Goal: Navigation & Orientation: Find specific page/section

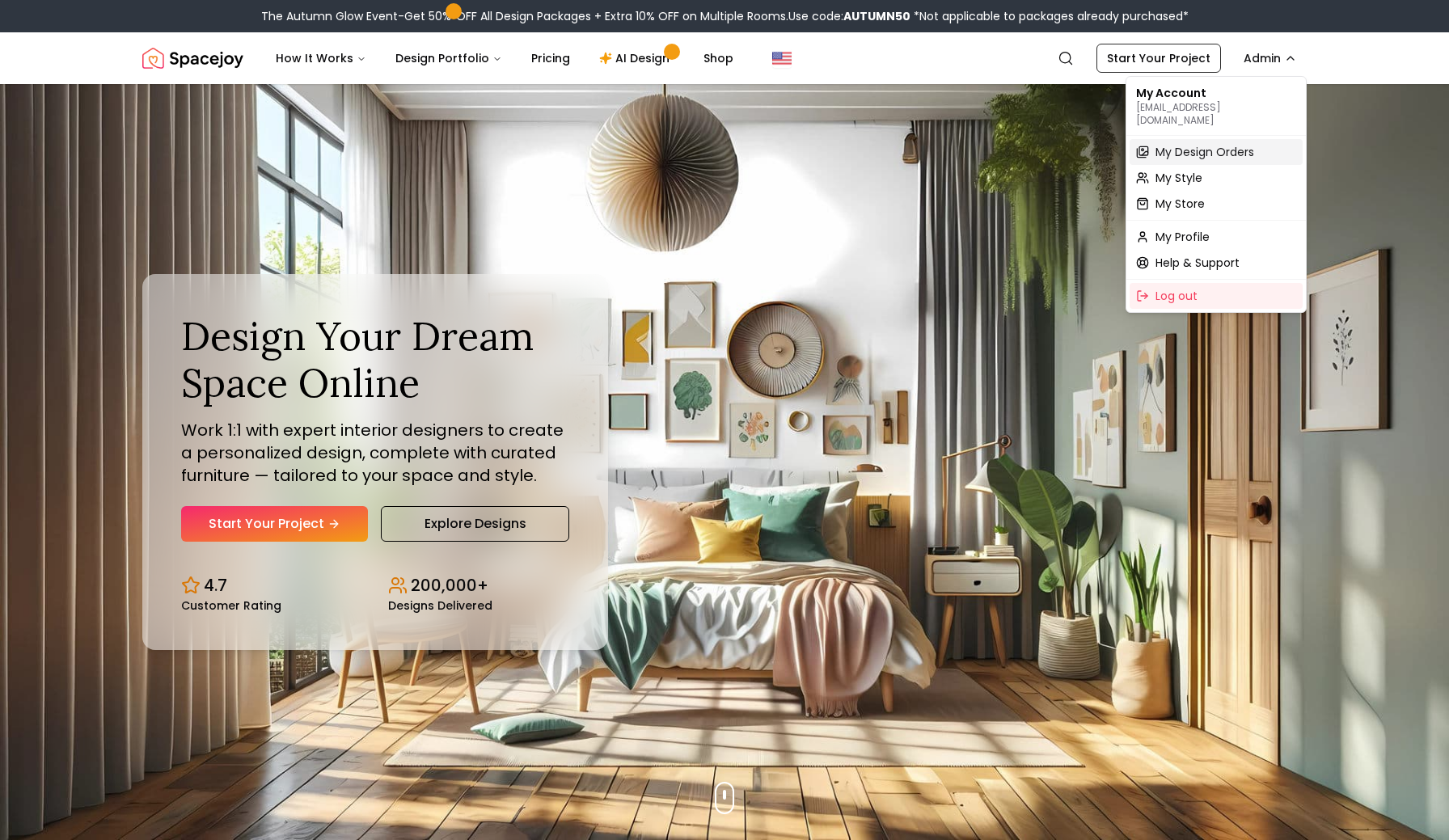
click at [1174, 144] on span "My Design Orders" at bounding box center [1204, 152] width 99 height 17
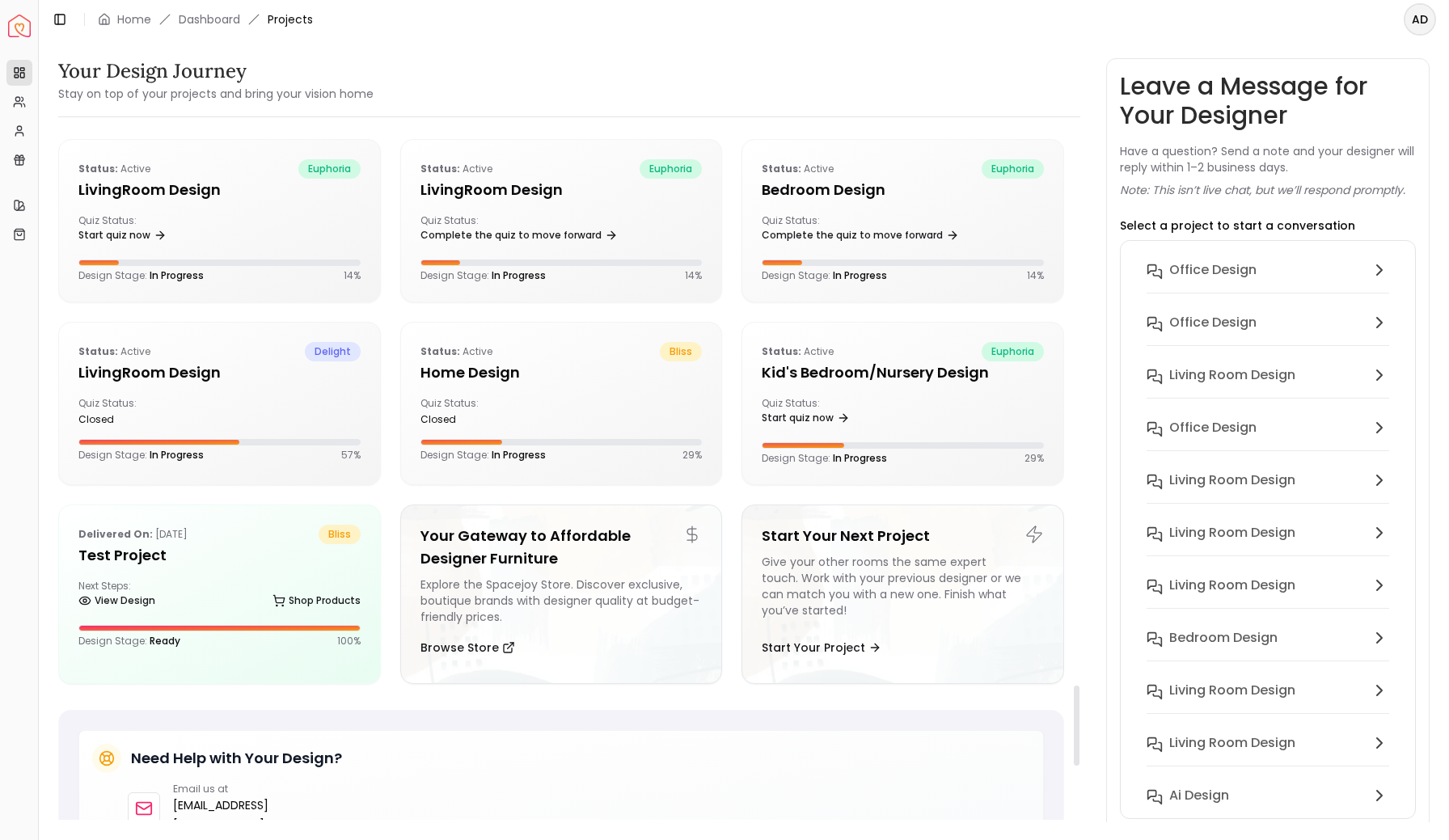
scroll to position [5346, 0]
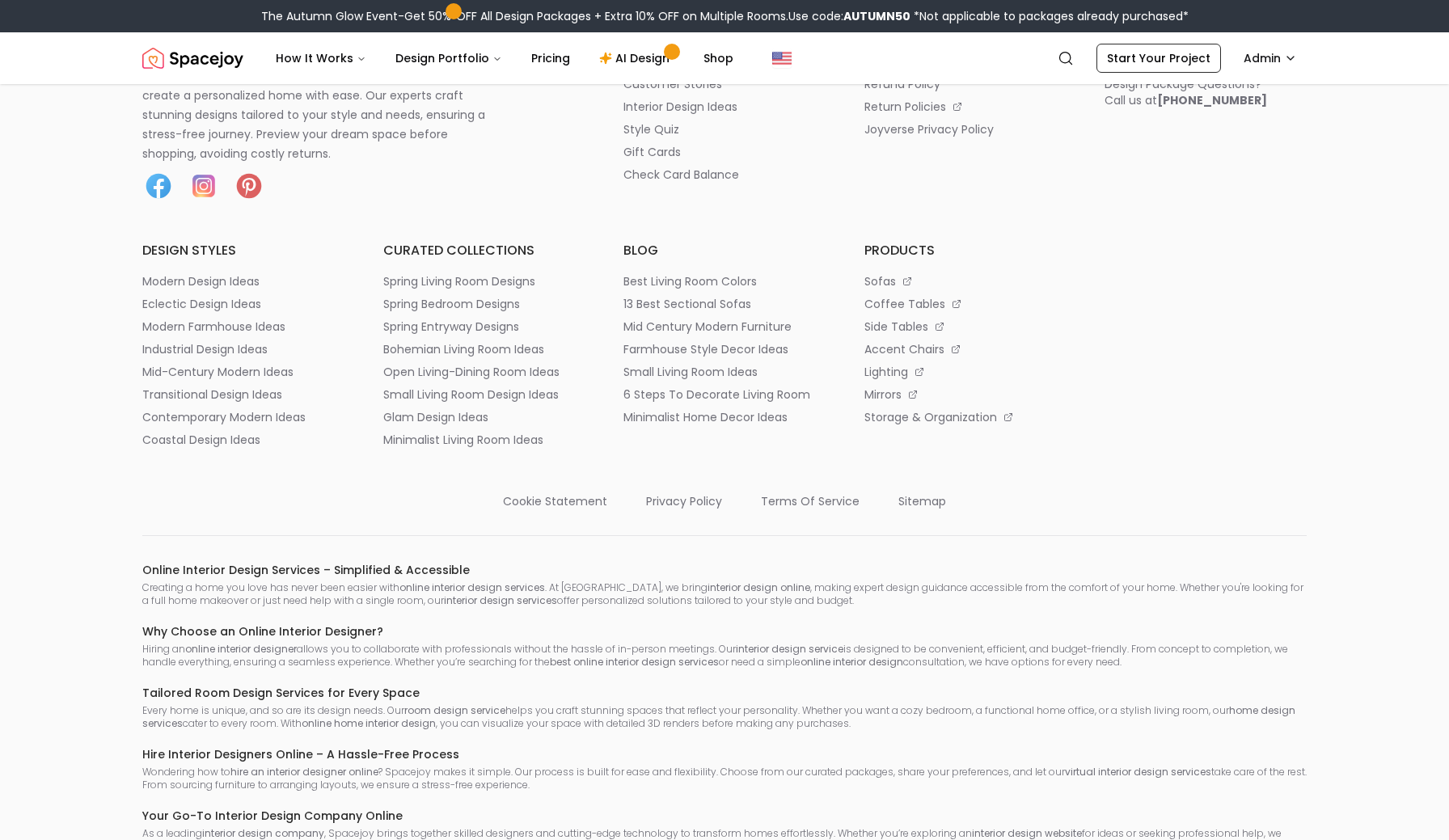
scroll to position [8839, 0]
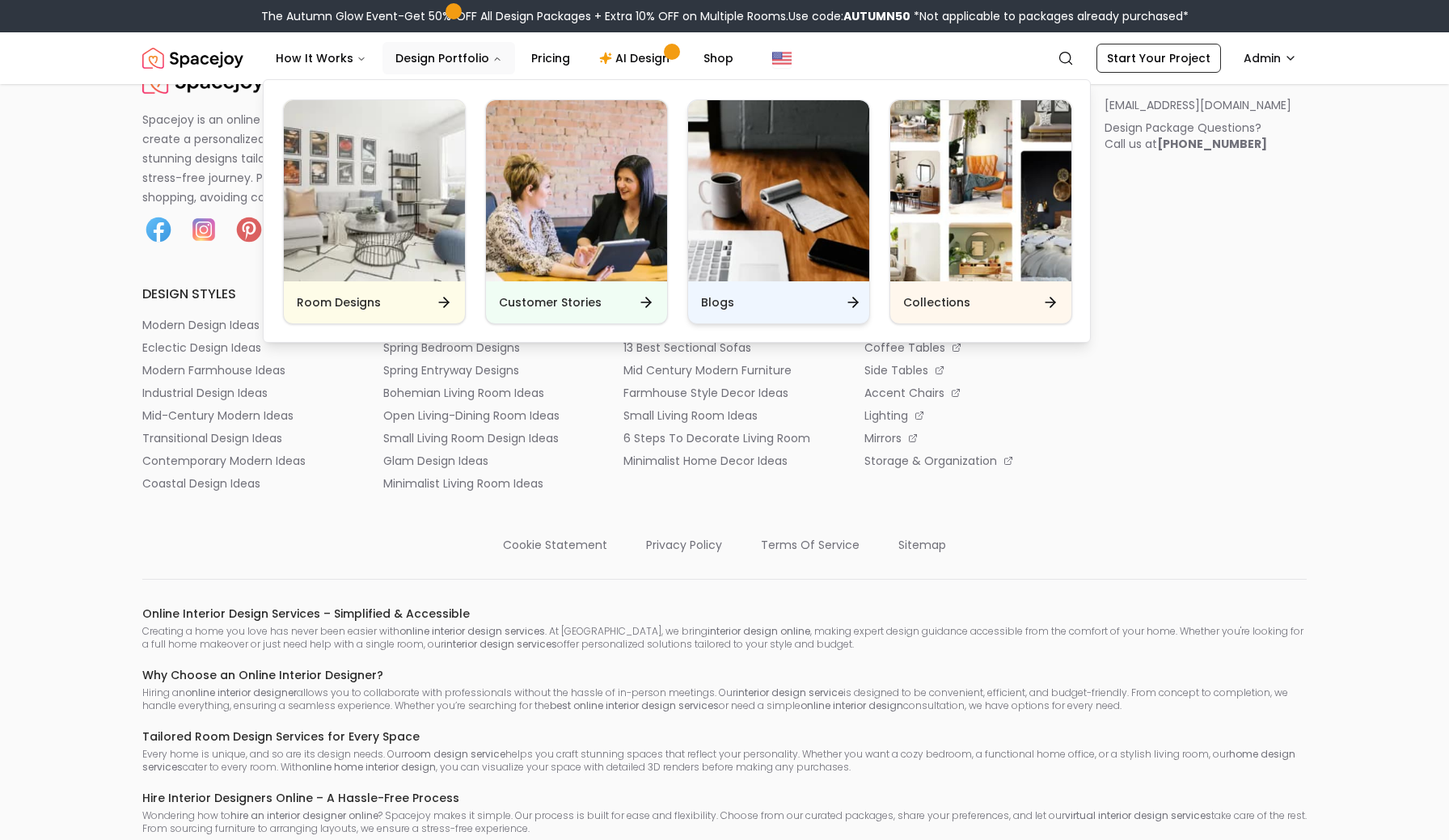
click at [764, 270] on img "Main" at bounding box center [779, 191] width 181 height 181
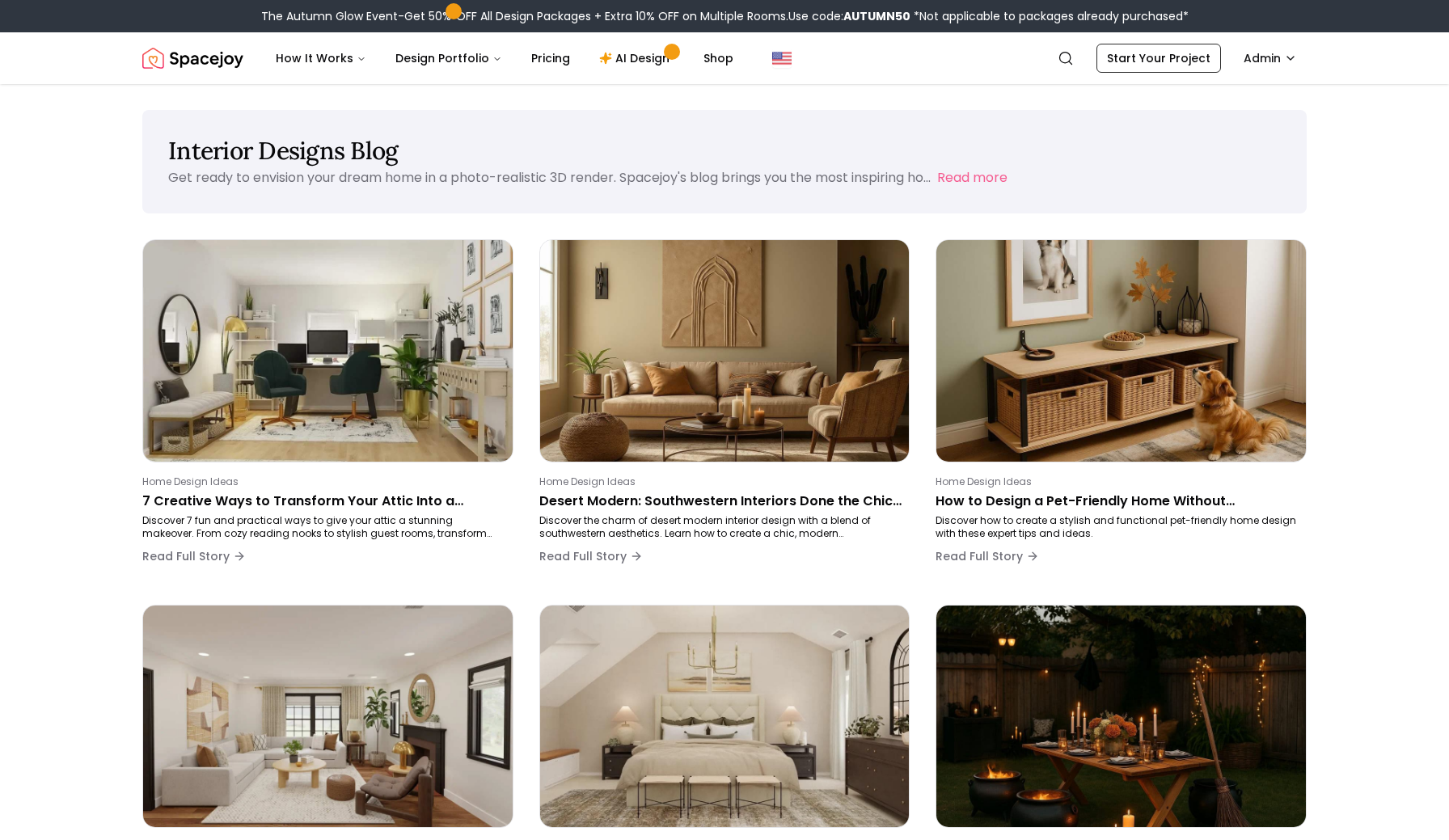
click at [234, 54] on img "Spacejoy" at bounding box center [192, 58] width 101 height 32
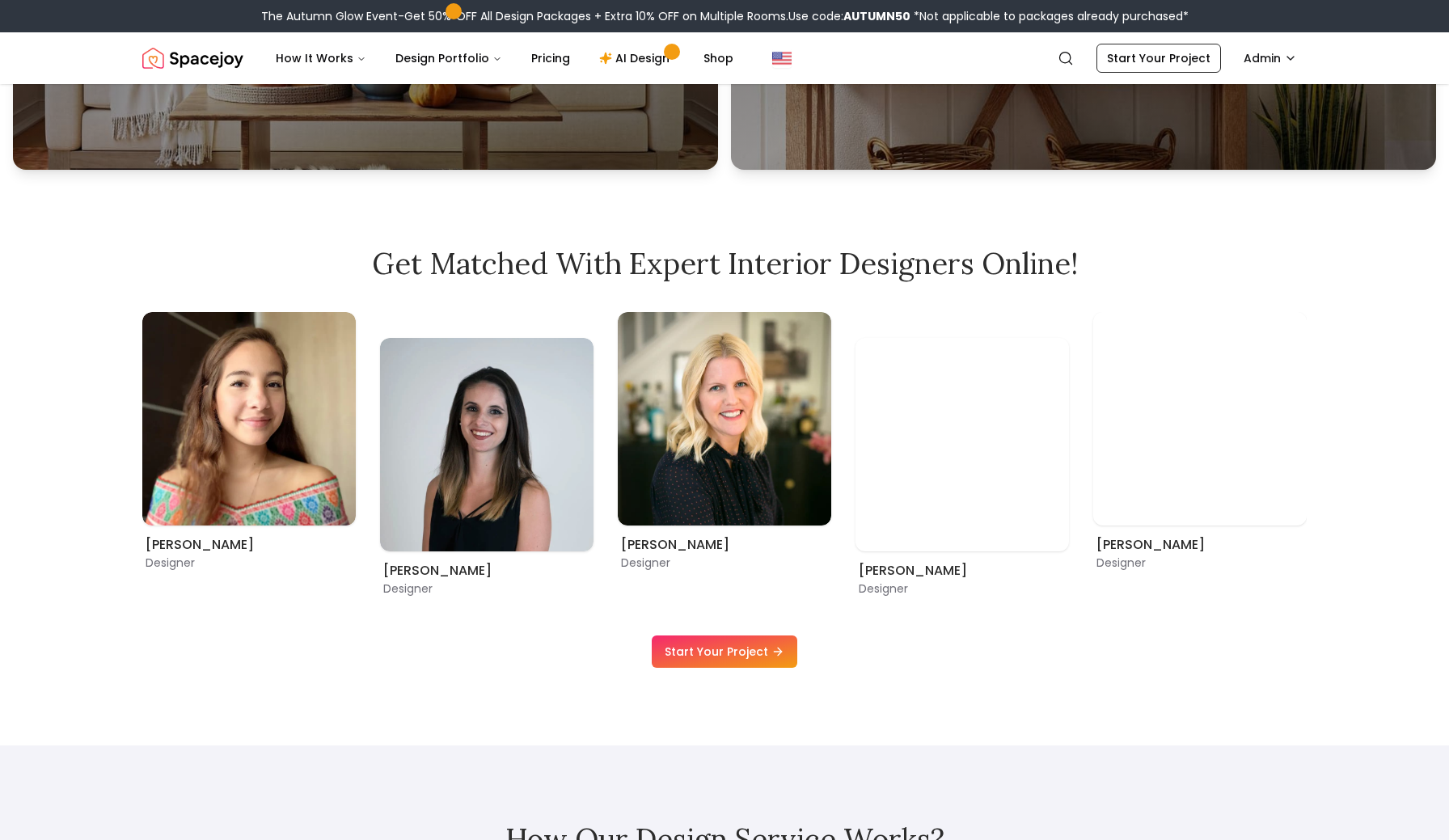
scroll to position [1092, 0]
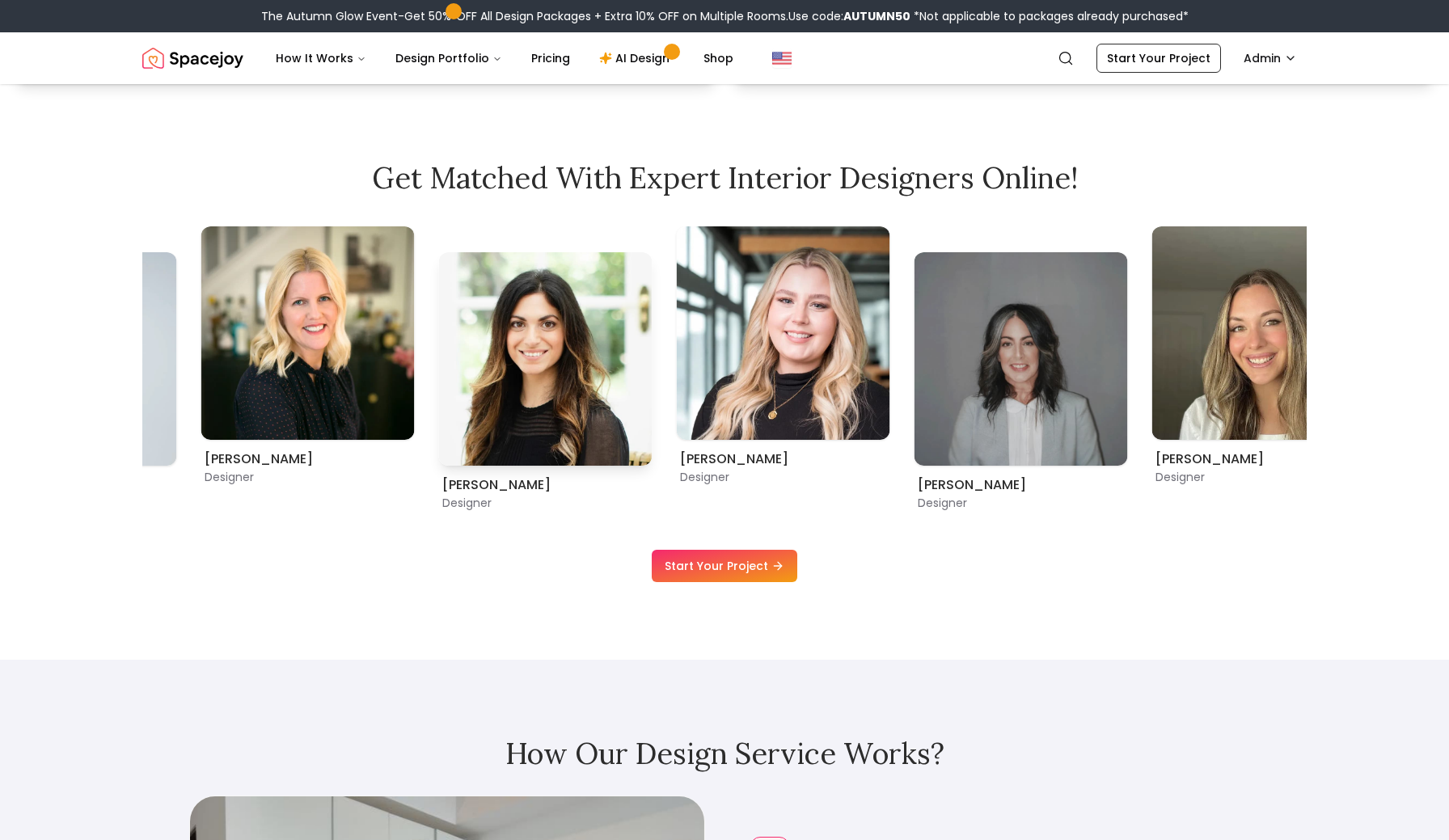
click at [465, 393] on img "4 / 9" at bounding box center [545, 358] width 213 height 213
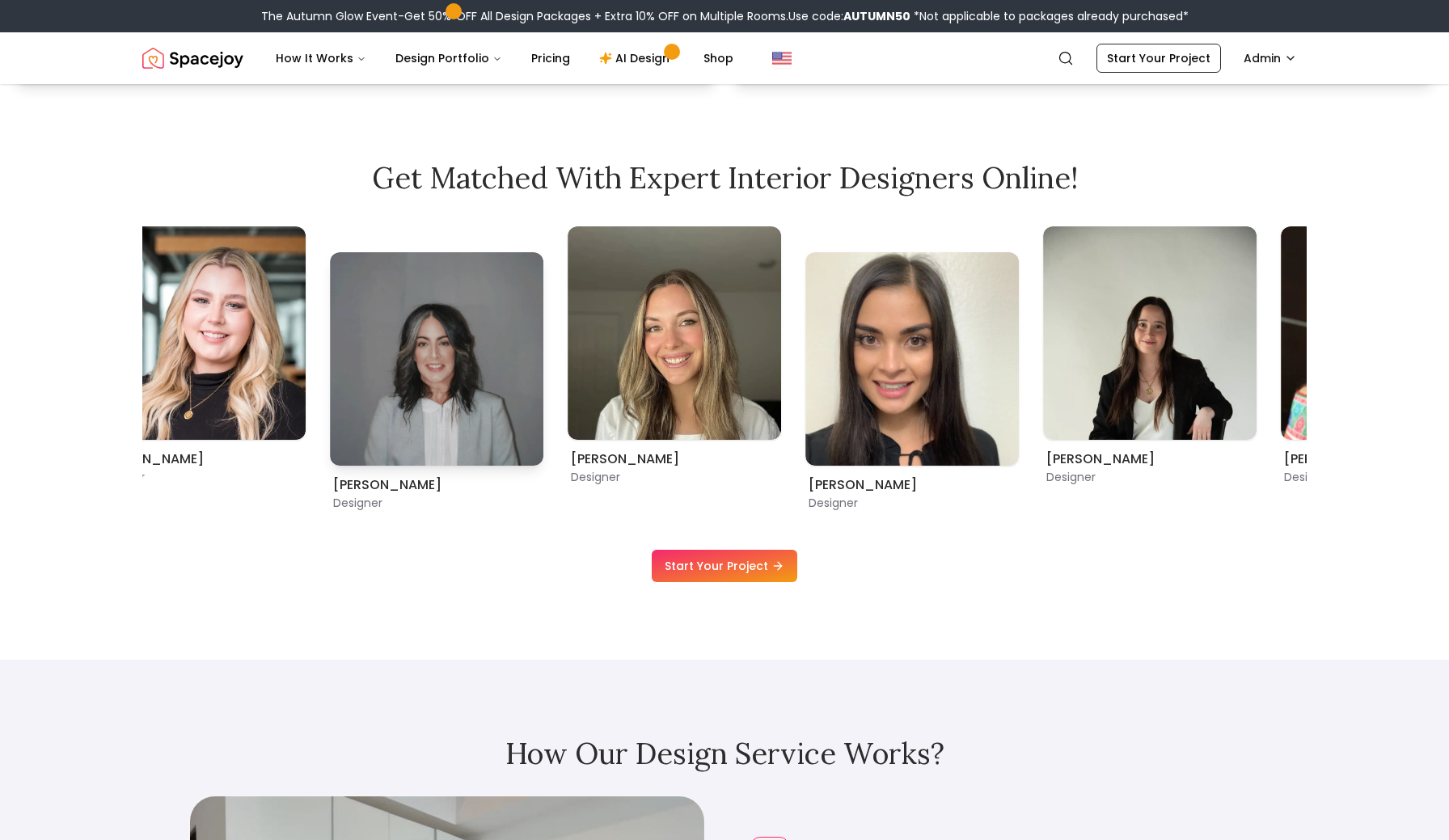
click at [568, 469] on div "Sarah Nelson Designer" at bounding box center [674, 355] width 213 height 258
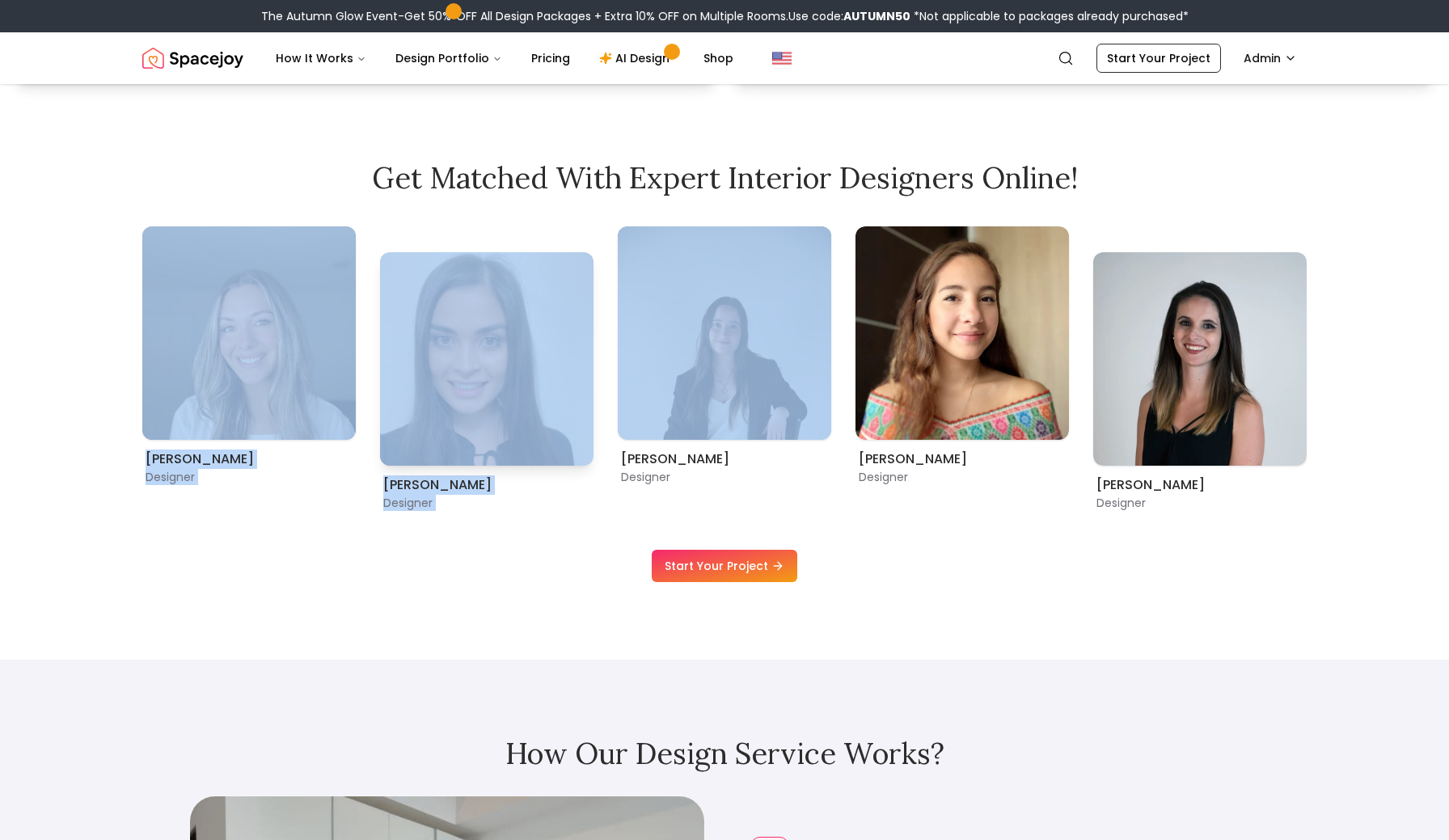
drag, startPoint x: 854, startPoint y: 403, endPoint x: 489, endPoint y: 416, distance: 365.2
click at [489, 416] on div "Tina Martidelcampo Designer Christina Manzo Designer Hannah James Designer Kait…" at bounding box center [724, 368] width 1165 height 284
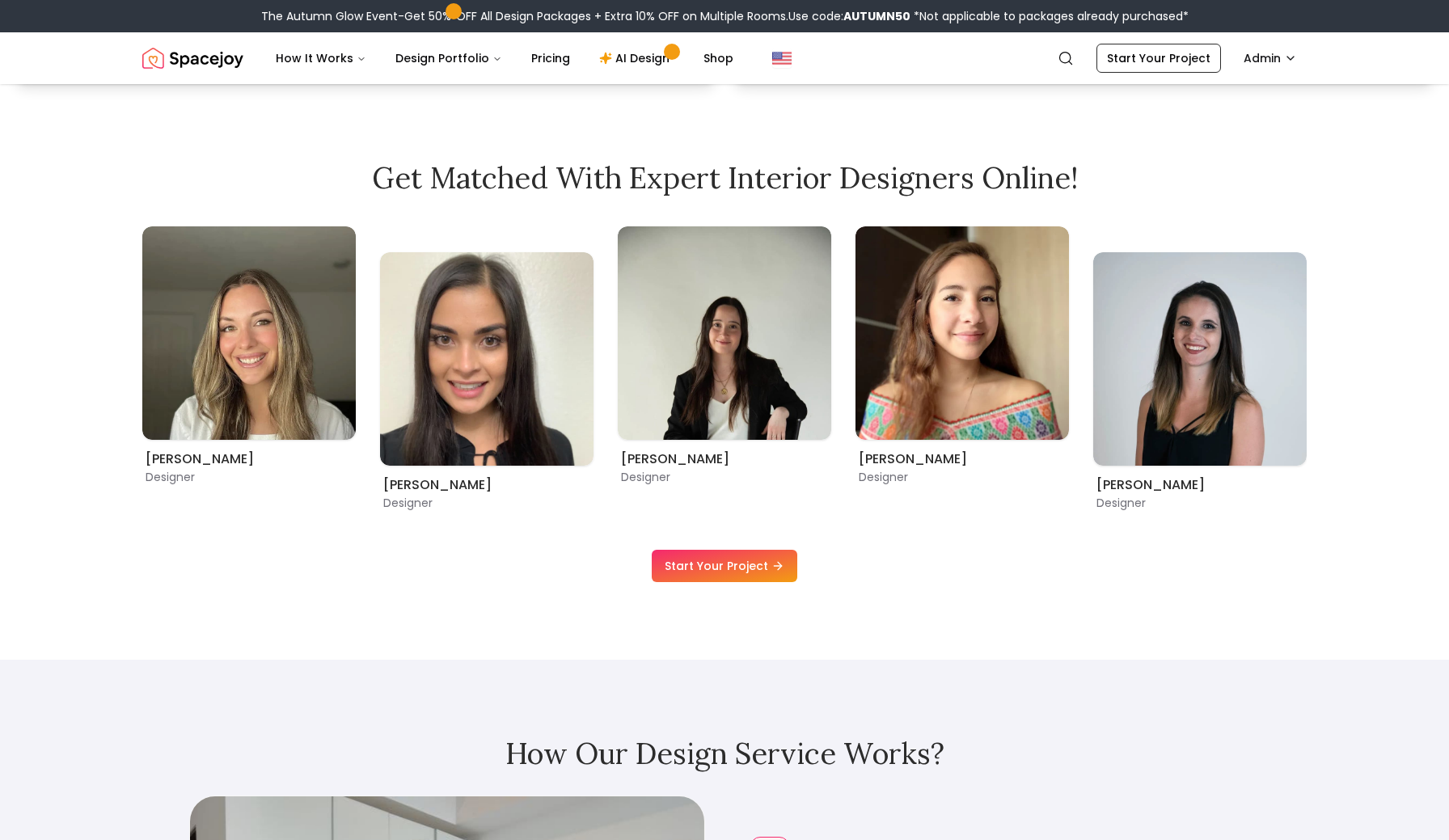
click at [973, 514] on div "Tina Martidelcampo Designer Christina Manzo Designer Hannah James Designer Kait…" at bounding box center [724, 375] width 1165 height 297
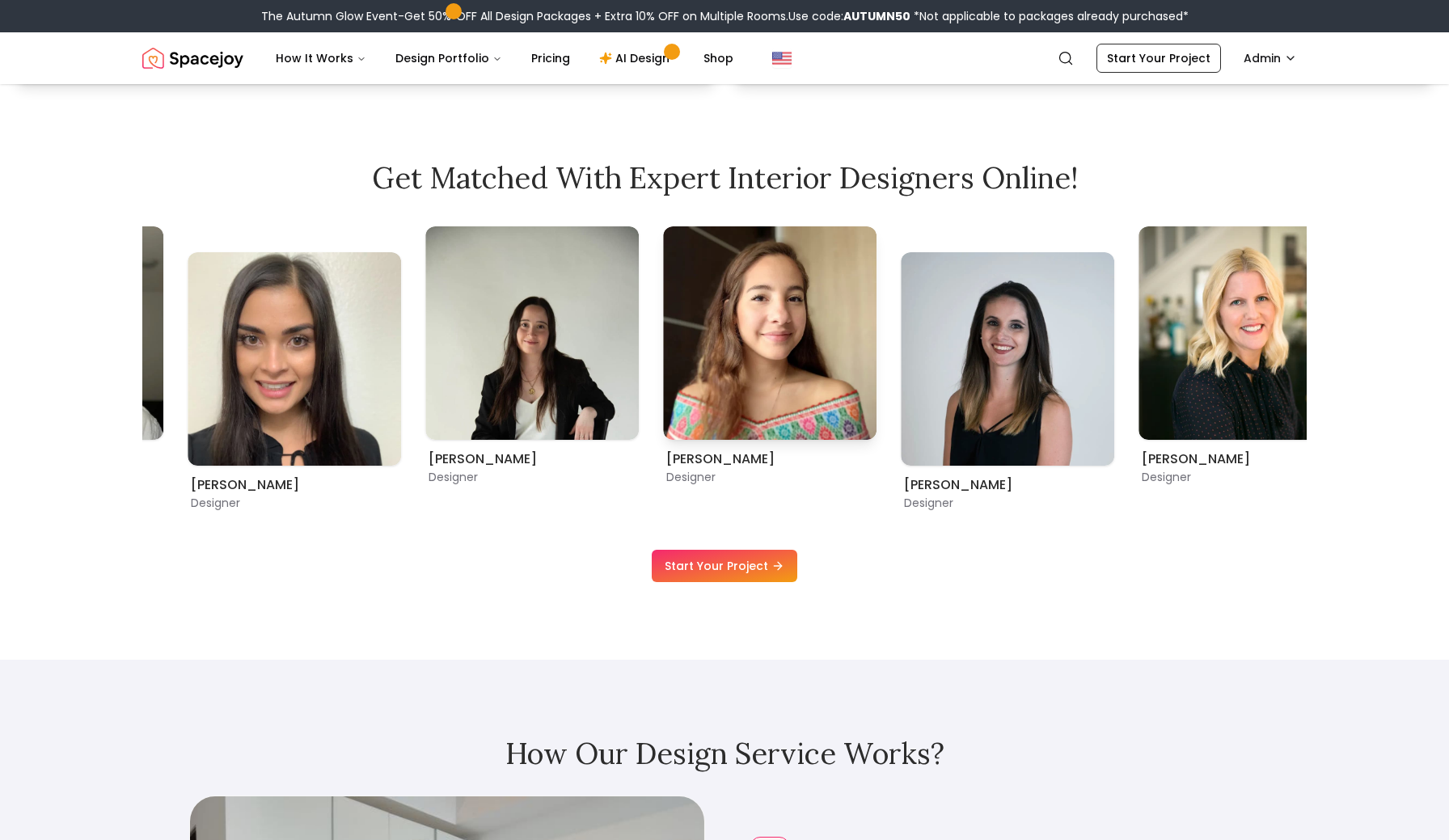
click at [695, 419] on img "1 / 9" at bounding box center [769, 332] width 213 height 213
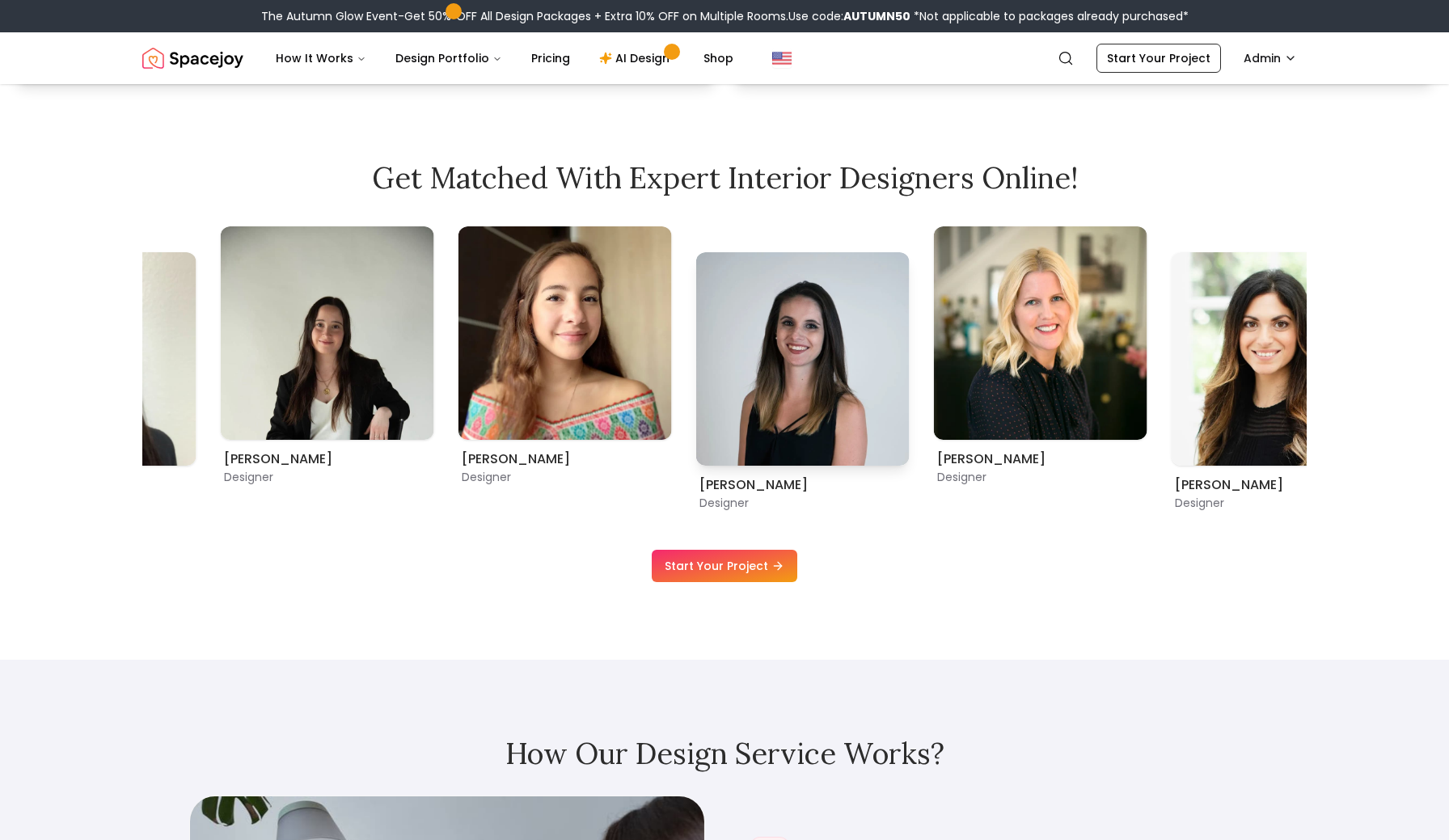
click at [696, 477] on div "Angela Amore Designer" at bounding box center [803, 381] width 213 height 258
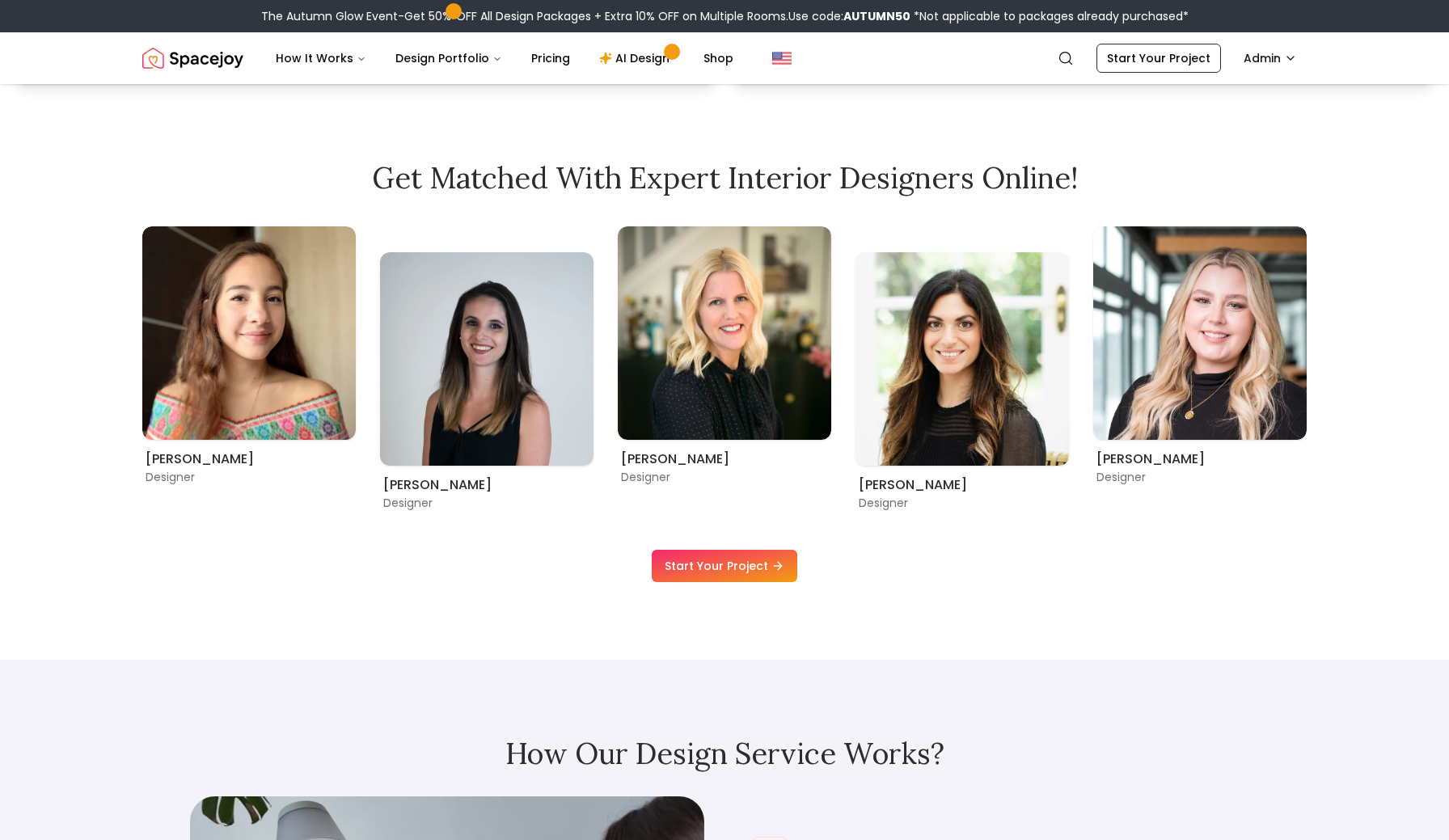
click at [855, 502] on div "Christina Manzo Designer" at bounding box center [961, 381] width 213 height 258
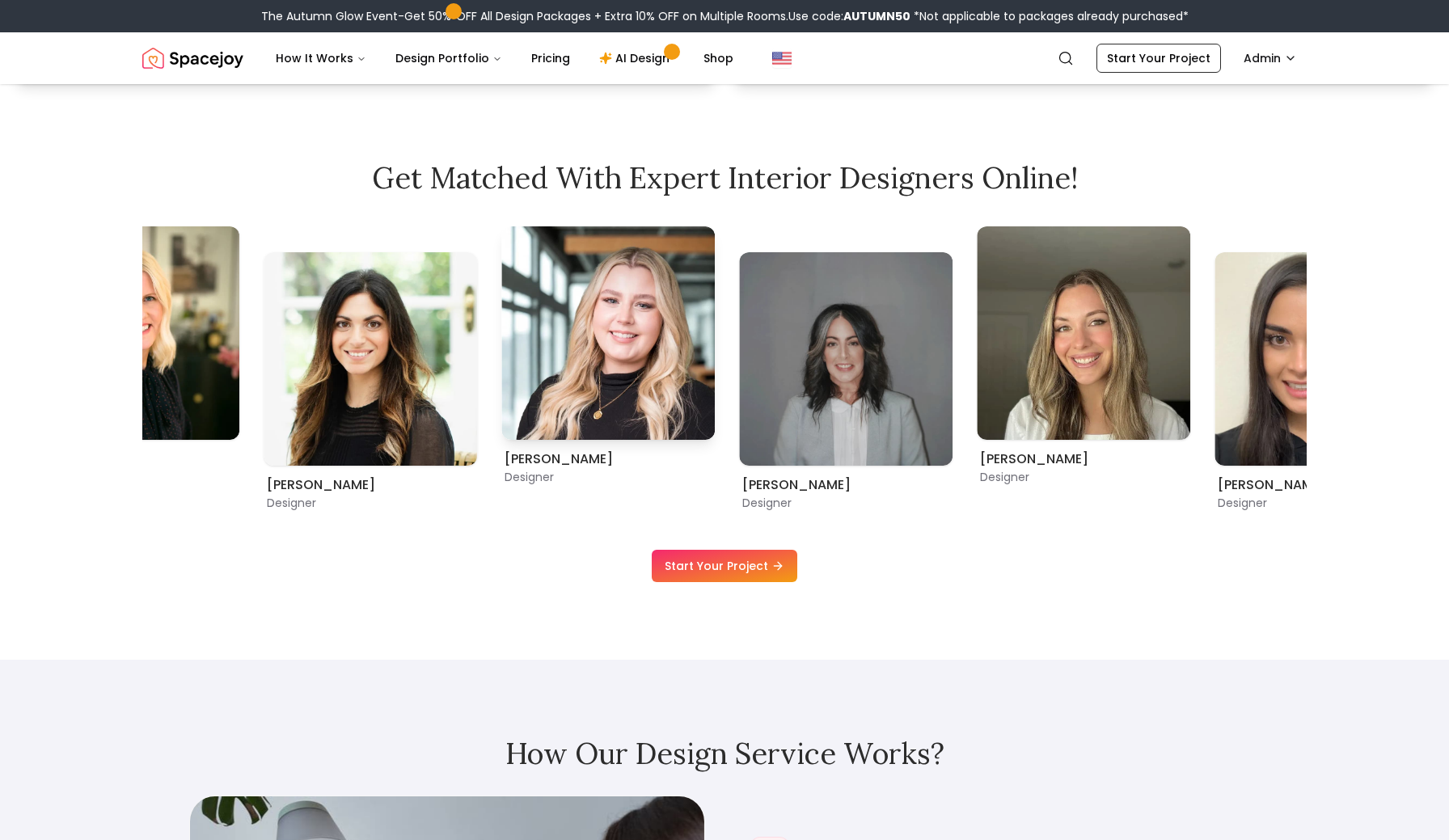
click at [515, 472] on div "Hannah James Designer" at bounding box center [608, 467] width 213 height 36
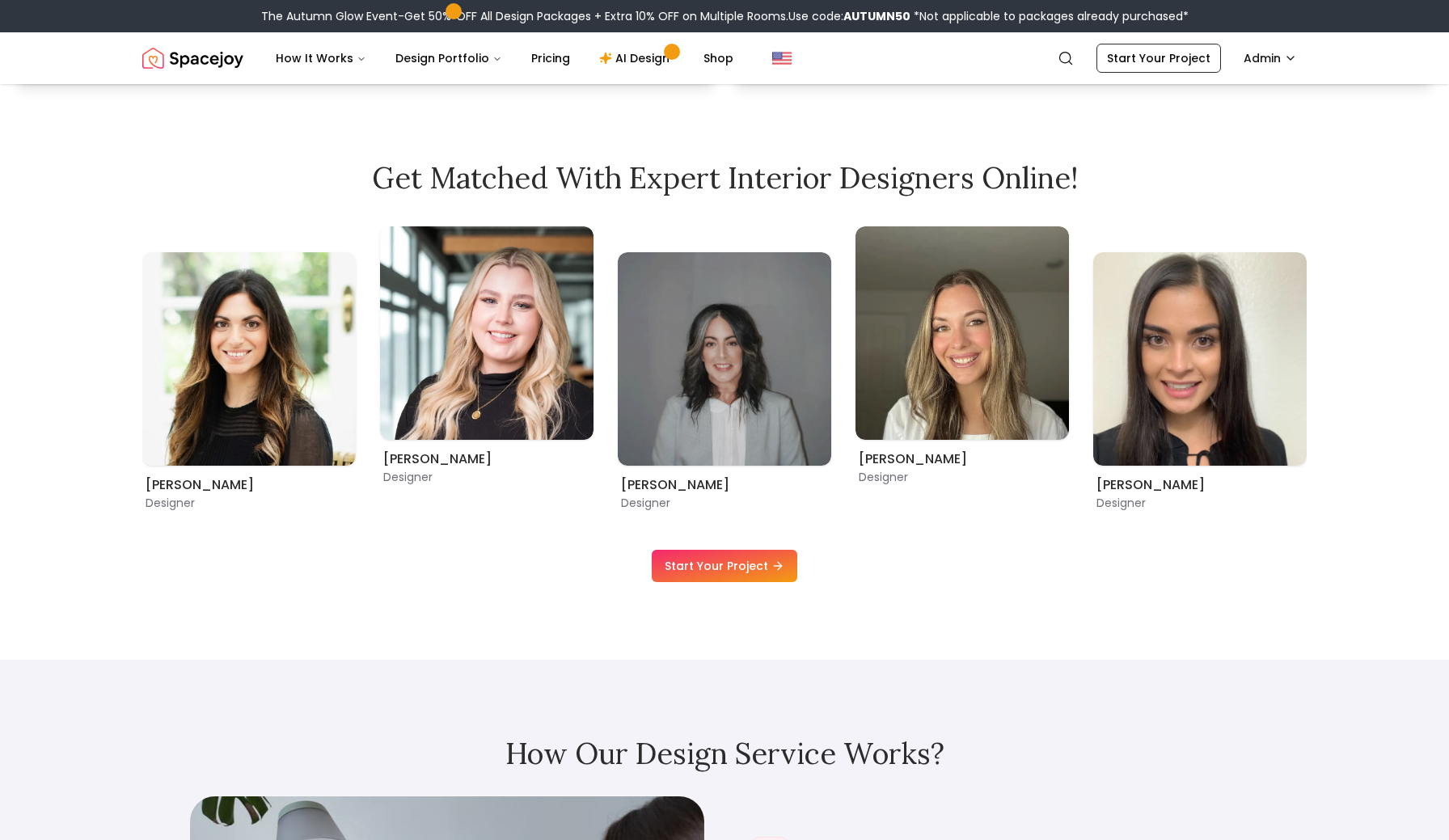
click at [874, 569] on div "Start Your Project" at bounding box center [724, 565] width 1165 height 32
click at [191, 63] on img "Spacejoy" at bounding box center [192, 58] width 101 height 32
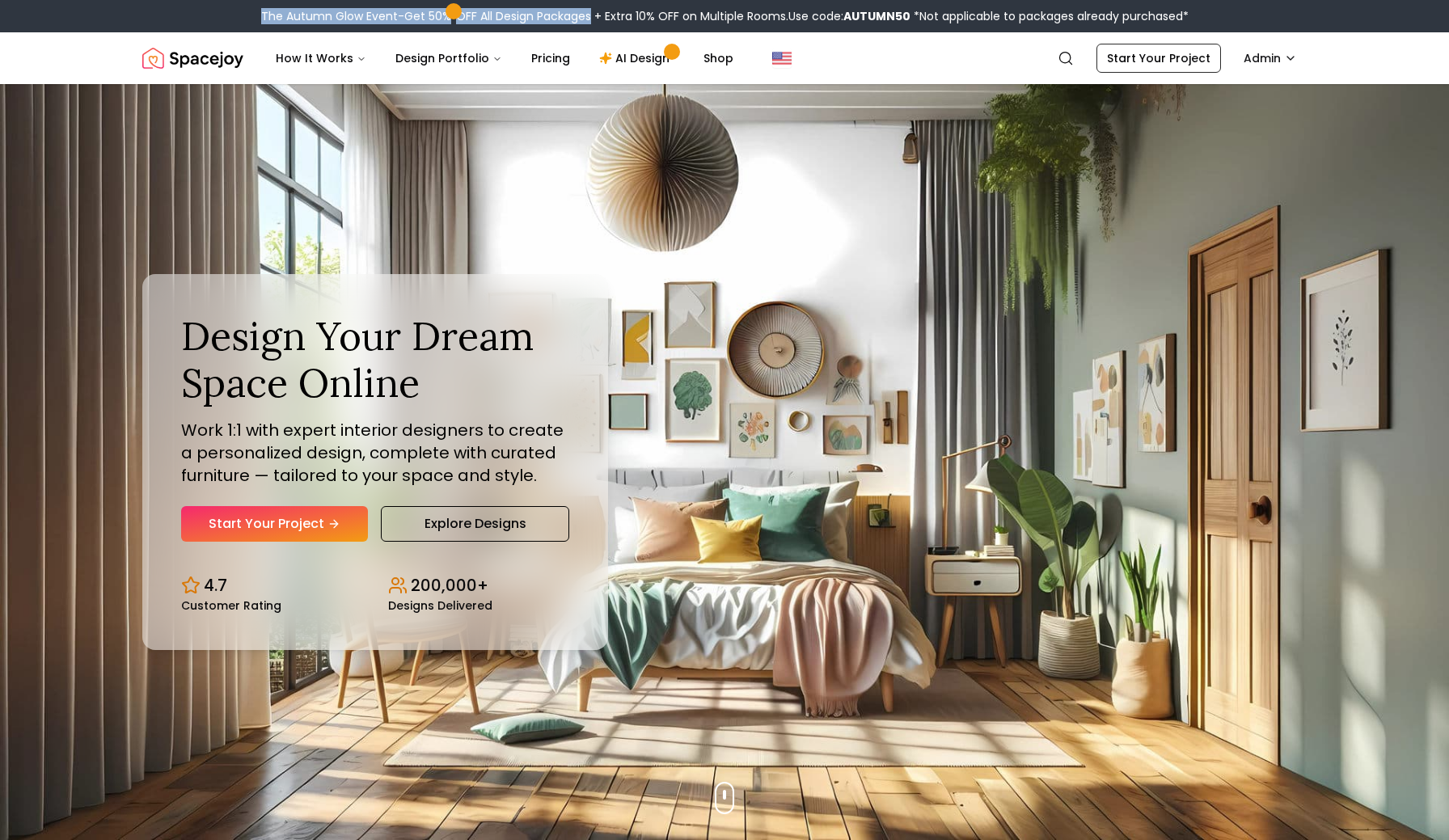
drag, startPoint x: 260, startPoint y: 13, endPoint x: 586, endPoint y: 21, distance: 326.1
click at [586, 21] on div "The Autumn Glow Event-Get 50% OFF All Design Packages + Extra 10% OFF on Multip…" at bounding box center [725, 17] width 927 height 17
click at [672, 167] on div "Design Your Dream Space Online Work 1:1 with expert interior designers to creat…" at bounding box center [724, 462] width 1242 height 756
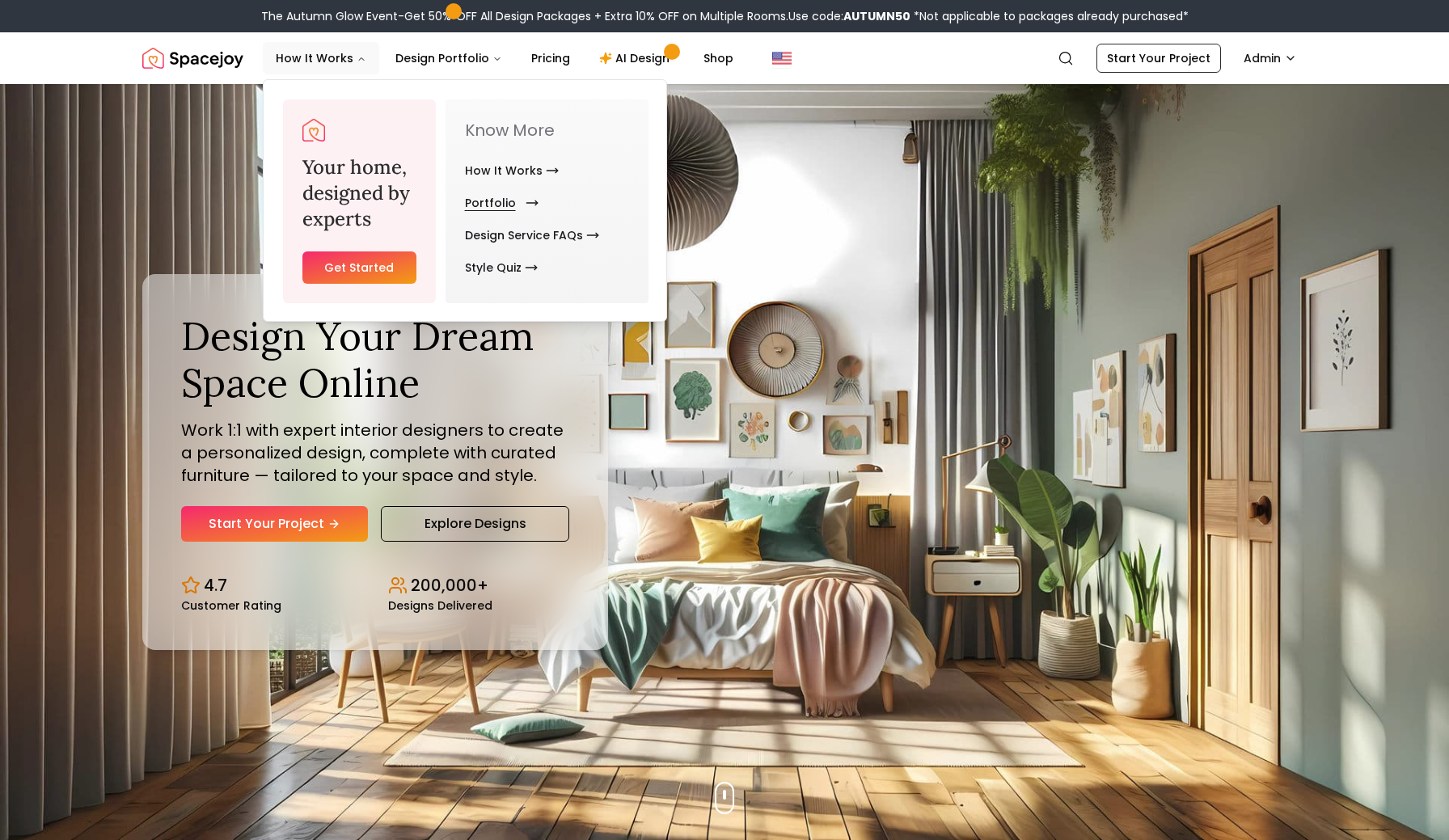
click at [486, 202] on link "Portfolio" at bounding box center [498, 202] width 67 height 32
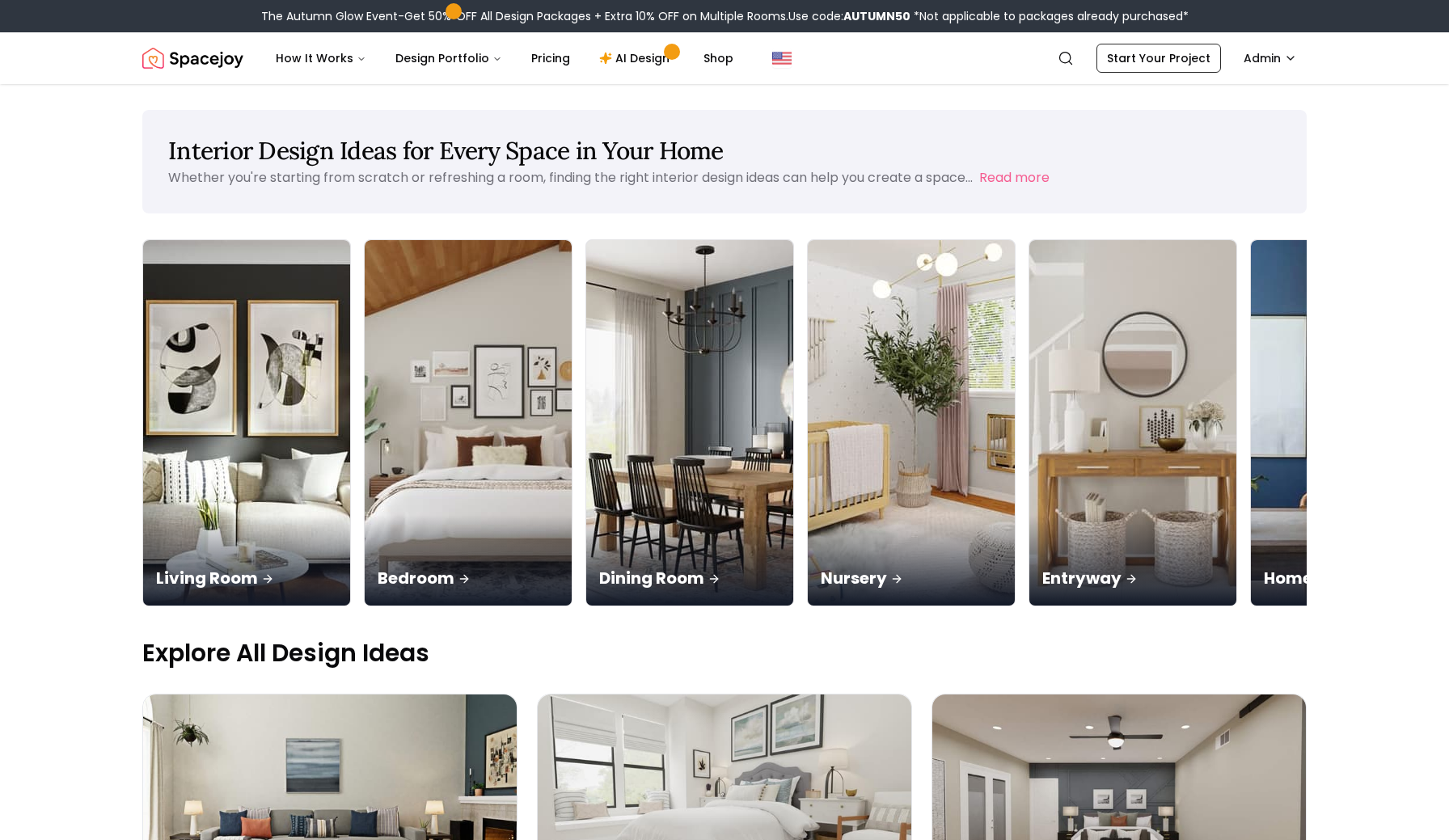
click at [207, 55] on img "Spacejoy" at bounding box center [192, 58] width 101 height 32
click at [209, 61] on img "Spacejoy" at bounding box center [192, 58] width 101 height 32
